Goal: Transaction & Acquisition: Purchase product/service

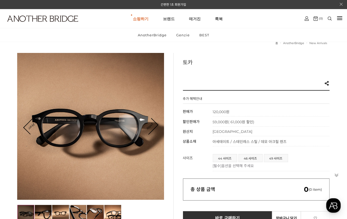
scroll to position [47, 0]
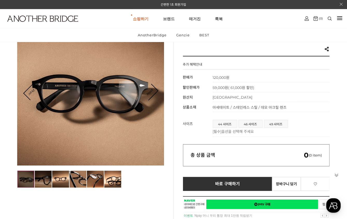
click at [49, 183] on img at bounding box center [43, 179] width 17 height 17
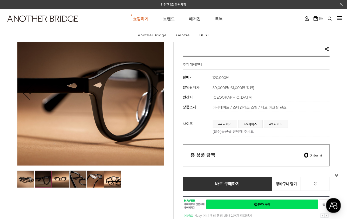
click at [73, 177] on img at bounding box center [78, 179] width 17 height 17
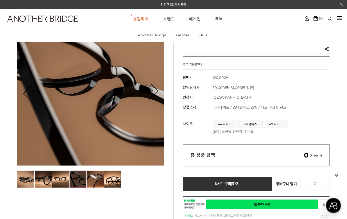
click at [74, 179] on img at bounding box center [78, 179] width 17 height 17
click at [82, 182] on img at bounding box center [78, 179] width 17 height 17
click at [91, 181] on img at bounding box center [95, 179] width 17 height 17
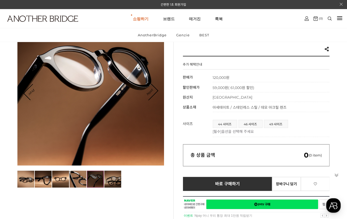
click at [117, 182] on img at bounding box center [112, 179] width 17 height 17
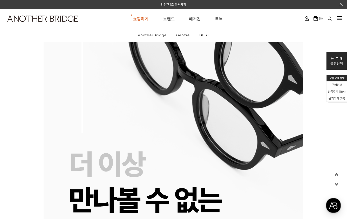
scroll to position [5070, 0]
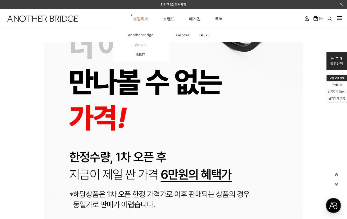
click at [146, 18] on link "쇼핑하기" at bounding box center [141, 18] width 16 height 19
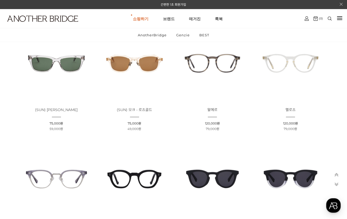
scroll to position [589, 0]
